Goal: Obtain resource: Obtain resource

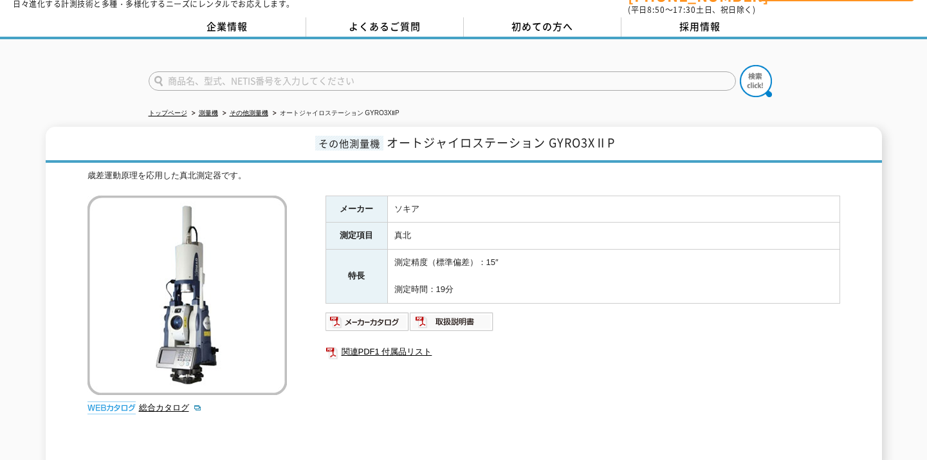
scroll to position [64, 0]
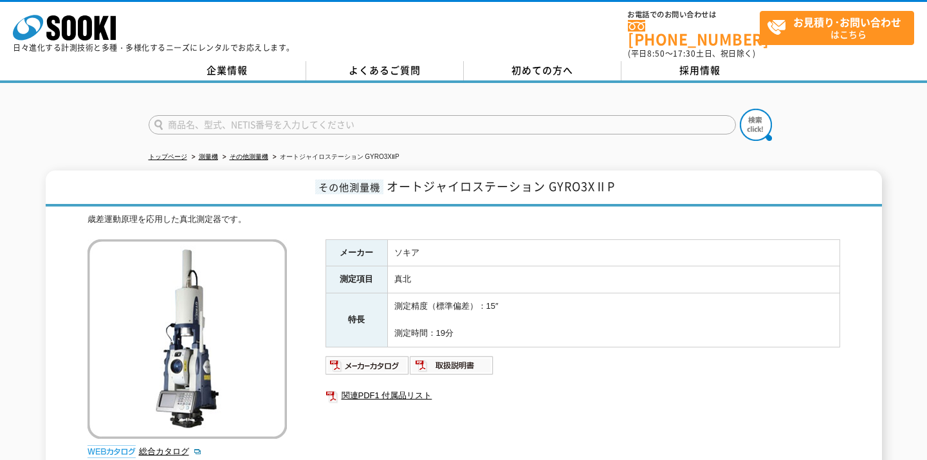
scroll to position [64, 0]
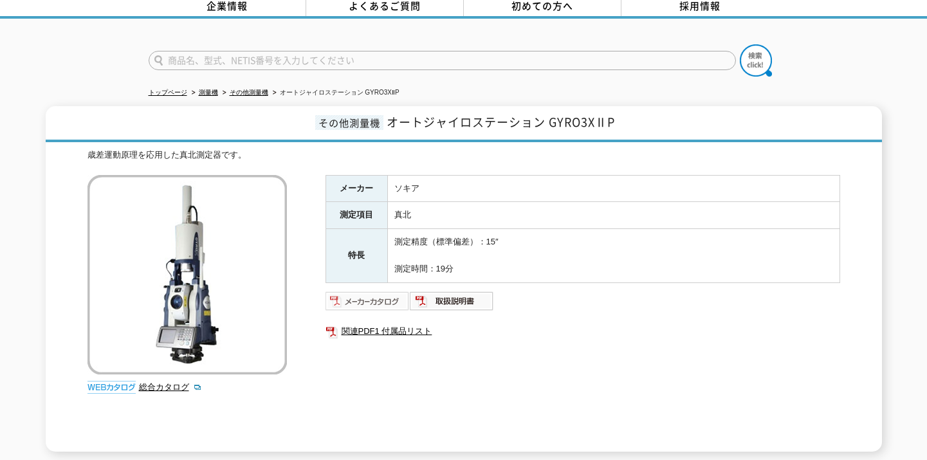
click at [356, 298] on img at bounding box center [368, 301] width 84 height 21
